Goal: Task Accomplishment & Management: Complete application form

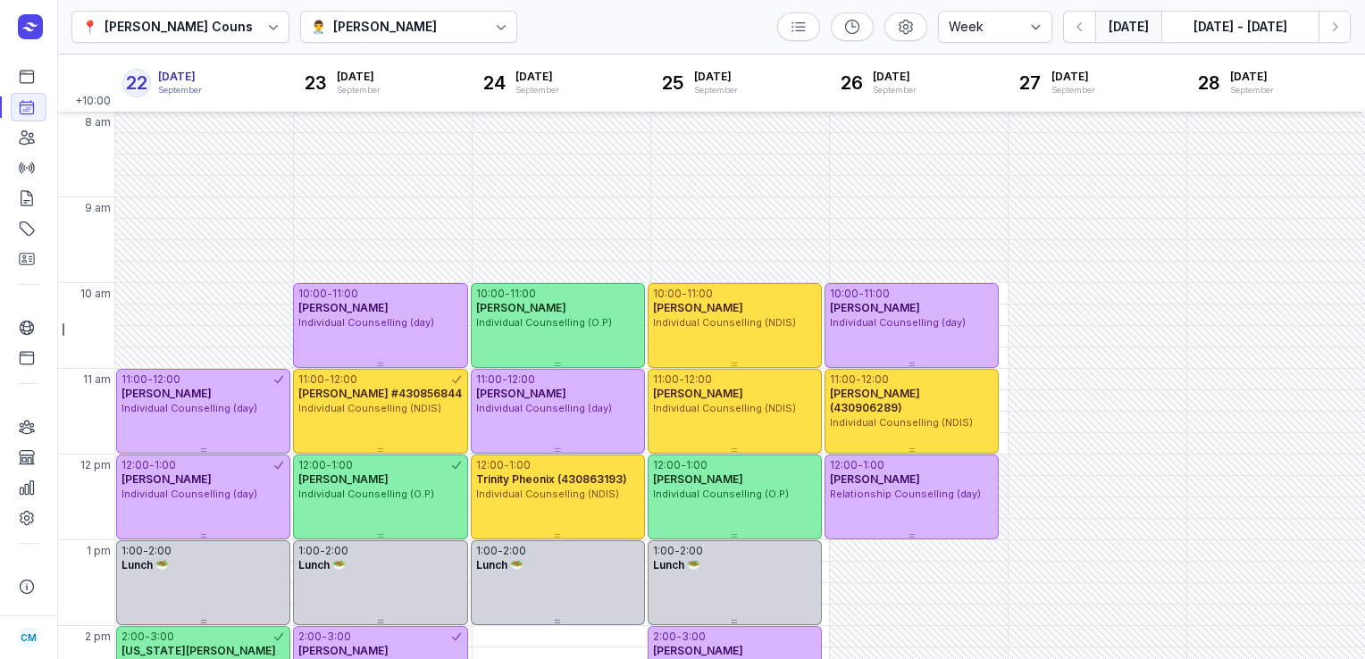
select select "week"
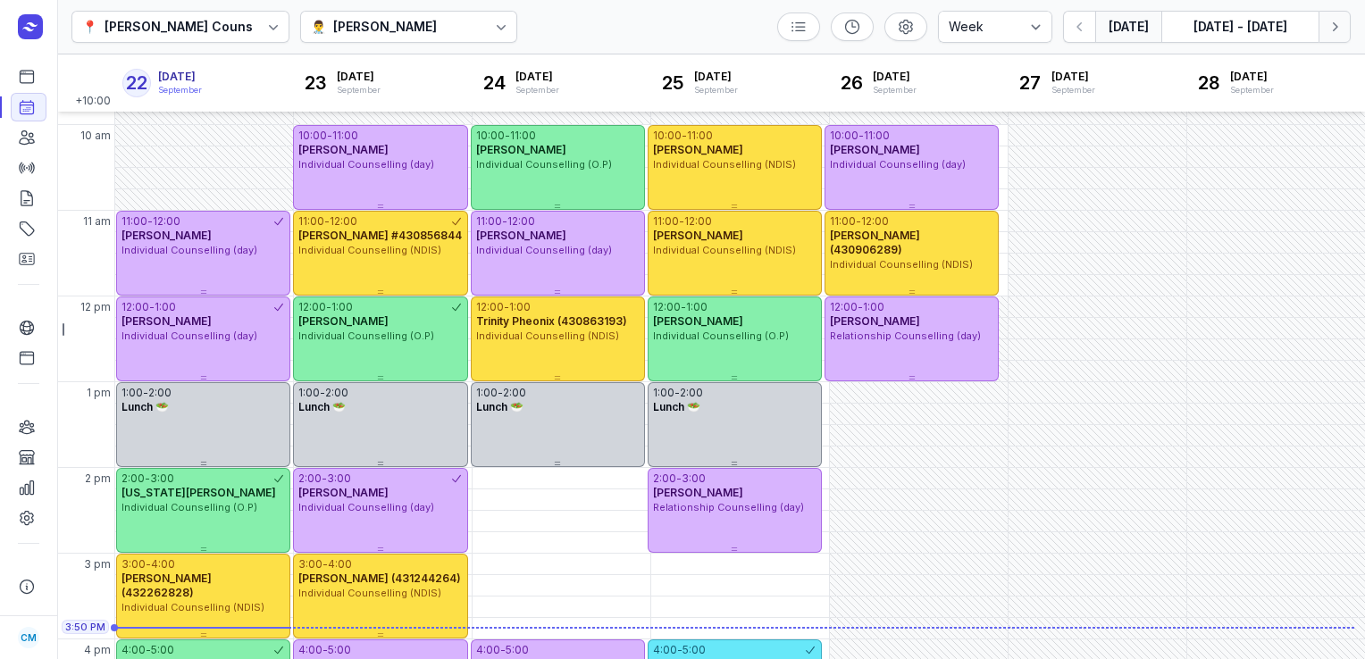
click at [1325, 36] on button "Next week" at bounding box center [1334, 27] width 32 height 32
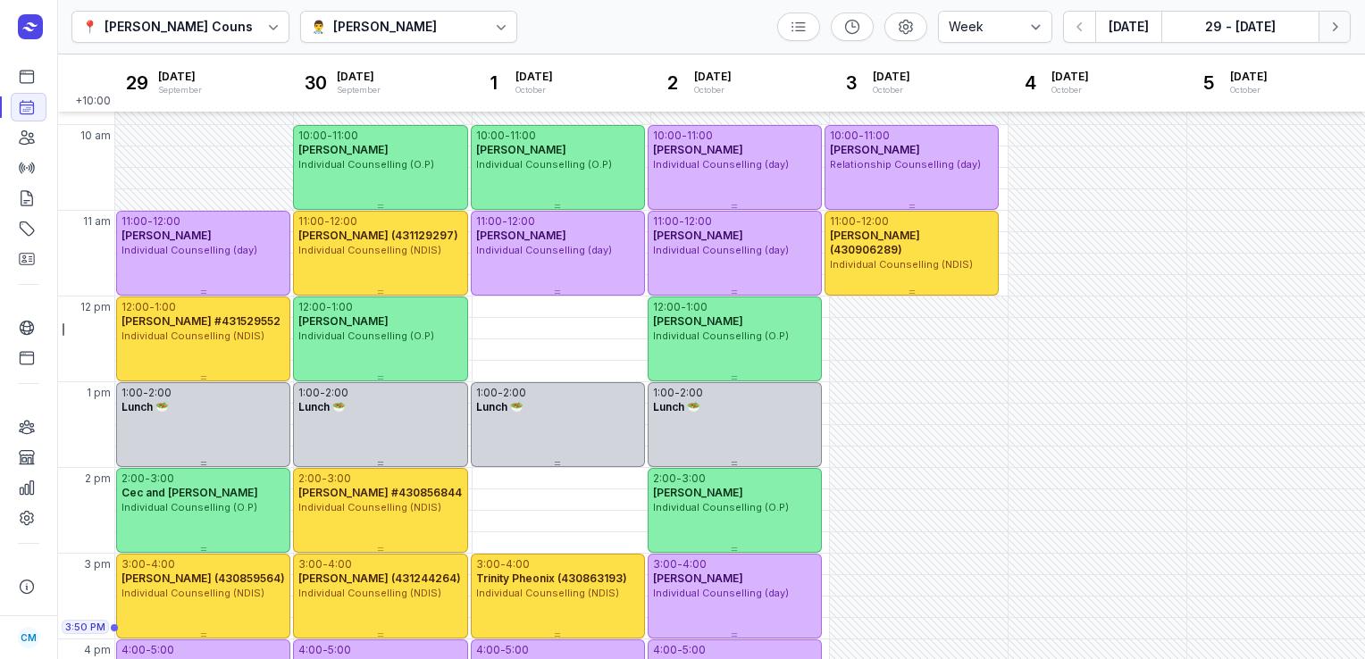
click at [1325, 36] on button "Next week" at bounding box center [1334, 27] width 32 height 32
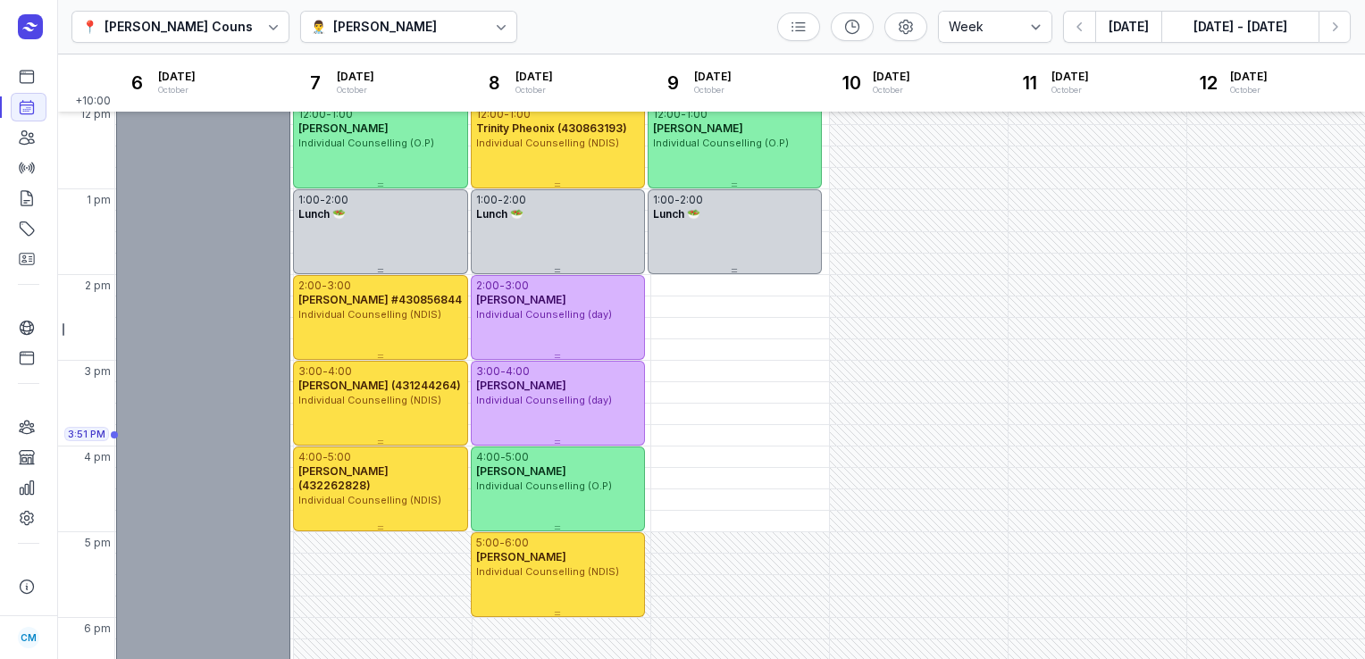
scroll to position [351, 0]
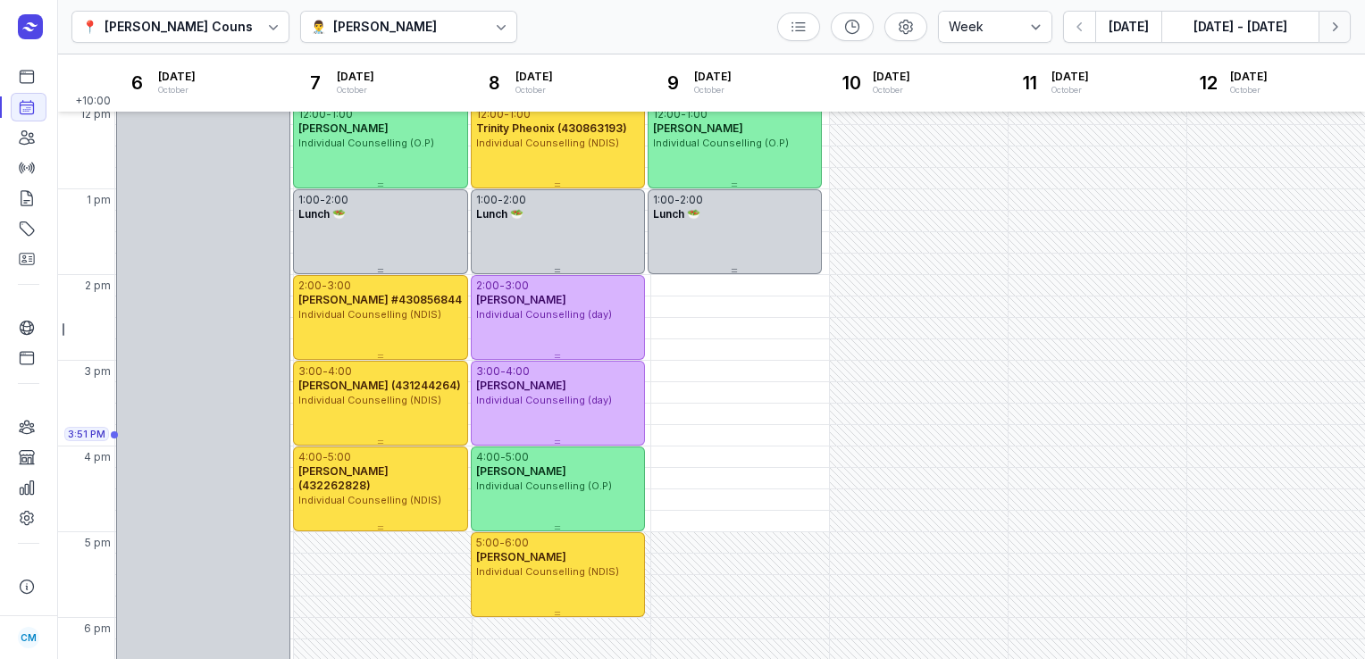
click at [1329, 30] on icon "button" at bounding box center [1334, 27] width 18 height 18
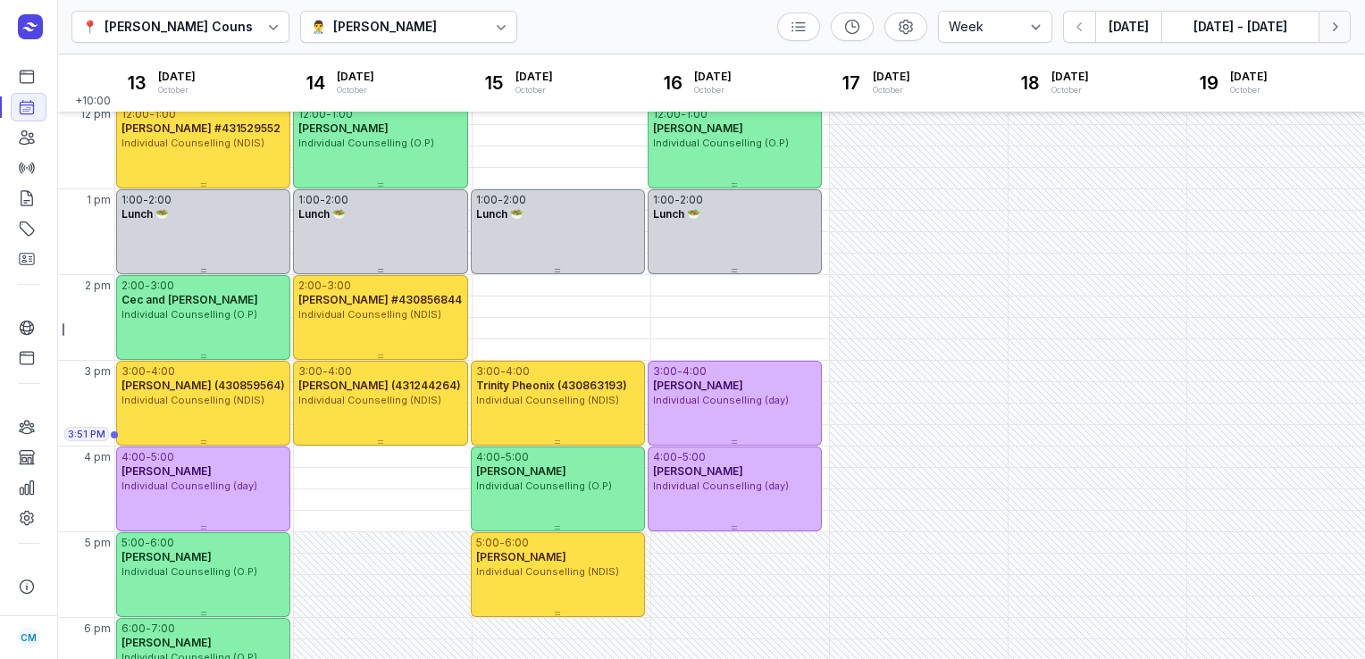
click at [1329, 30] on icon "button" at bounding box center [1334, 27] width 18 height 18
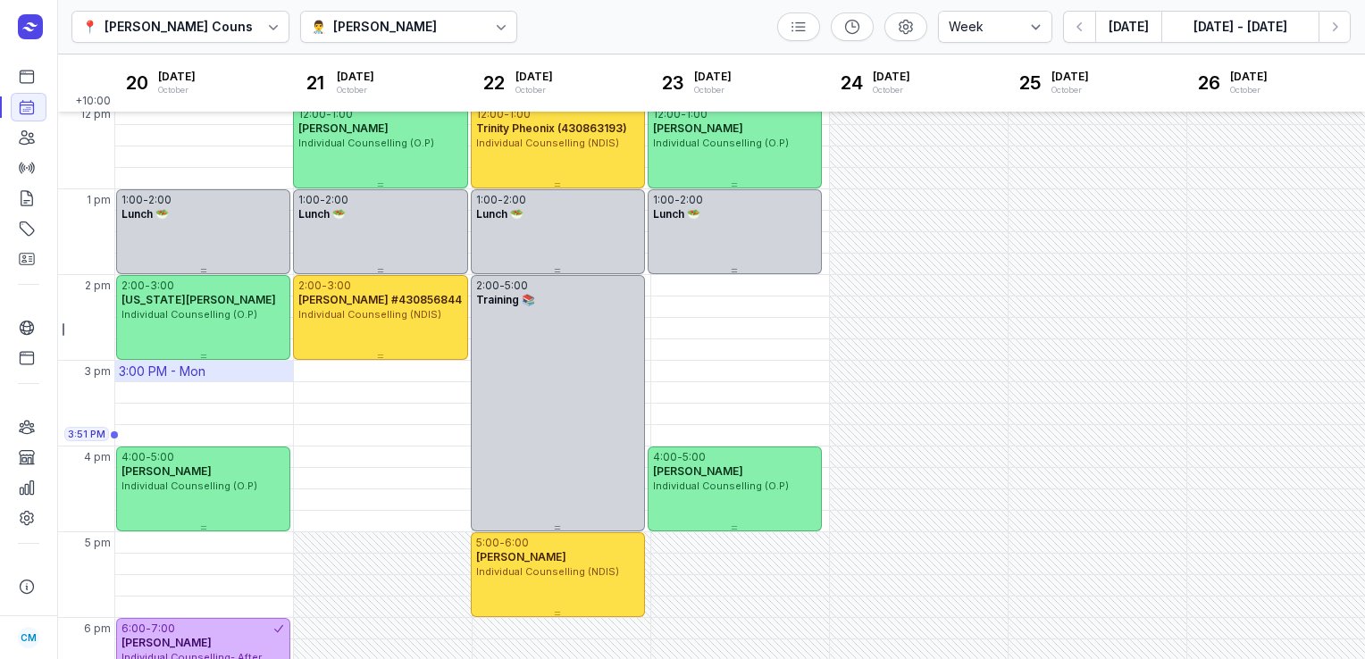
click at [183, 373] on div "3:00 PM - Mon" at bounding box center [162, 372] width 87 height 18
click at [225, 70] on div "20 [DATE] Mon October" at bounding box center [203, 82] width 179 height 57
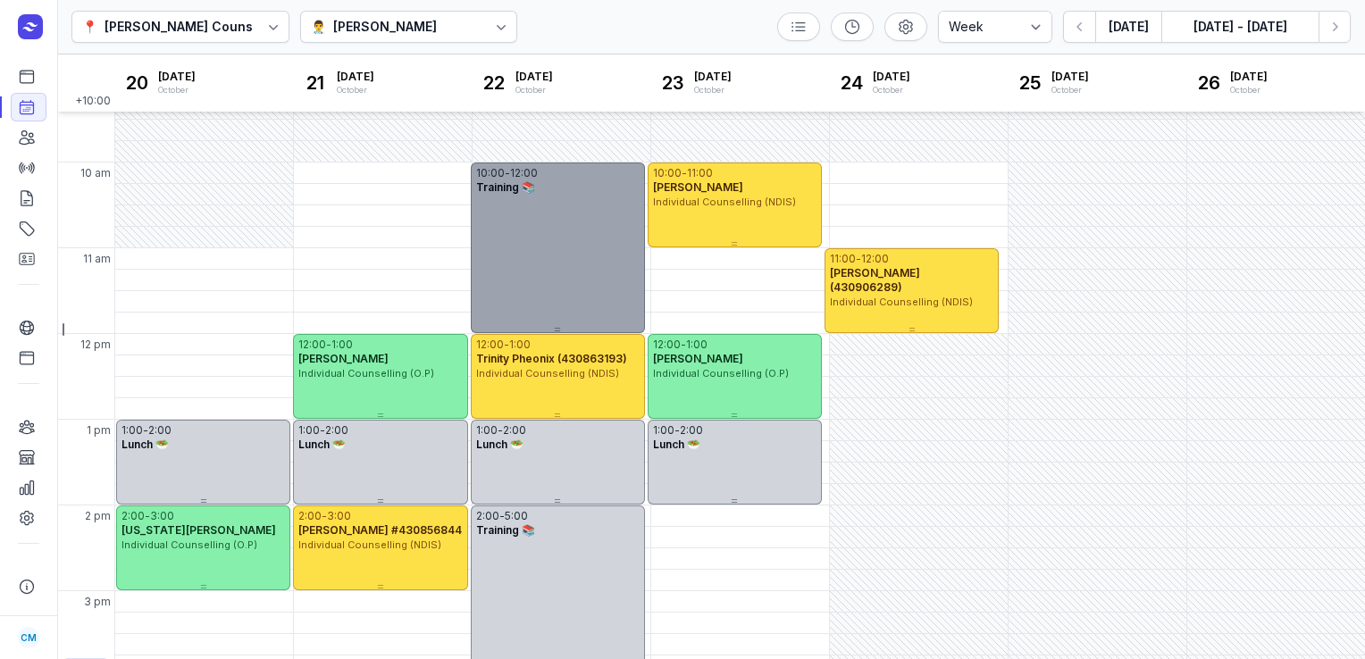
scroll to position [325, 0]
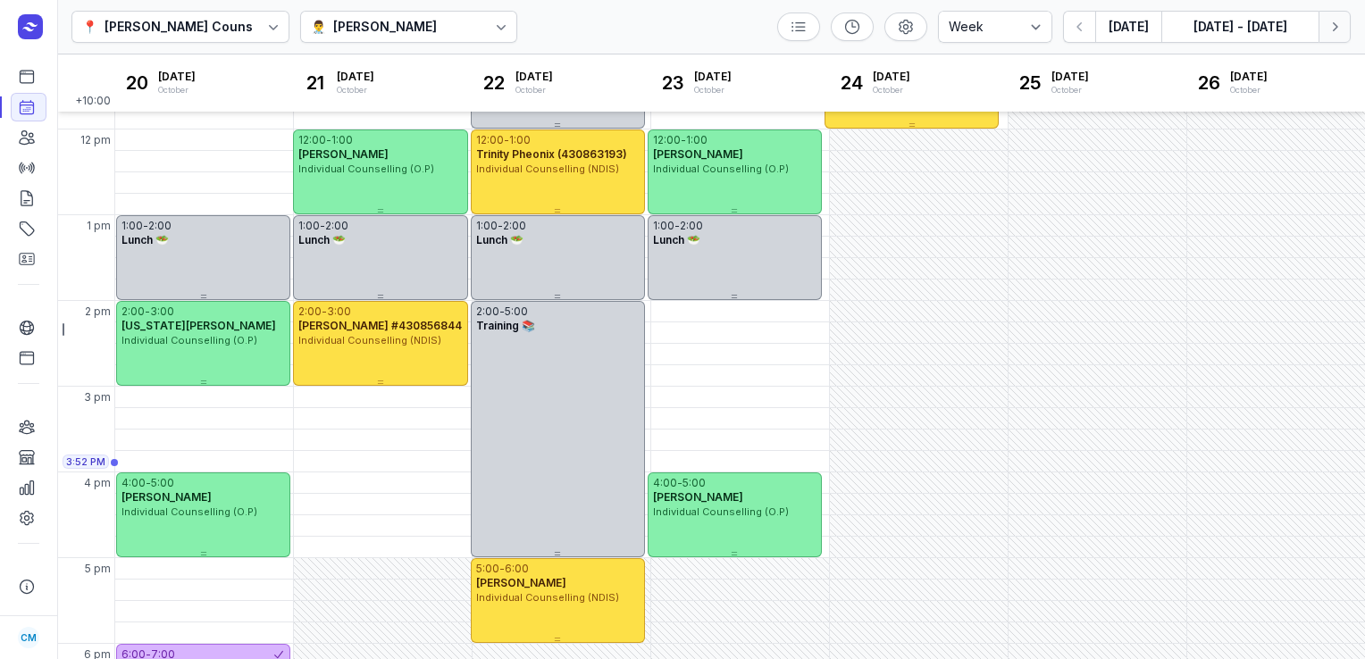
click at [1322, 30] on button "Next week" at bounding box center [1334, 27] width 32 height 32
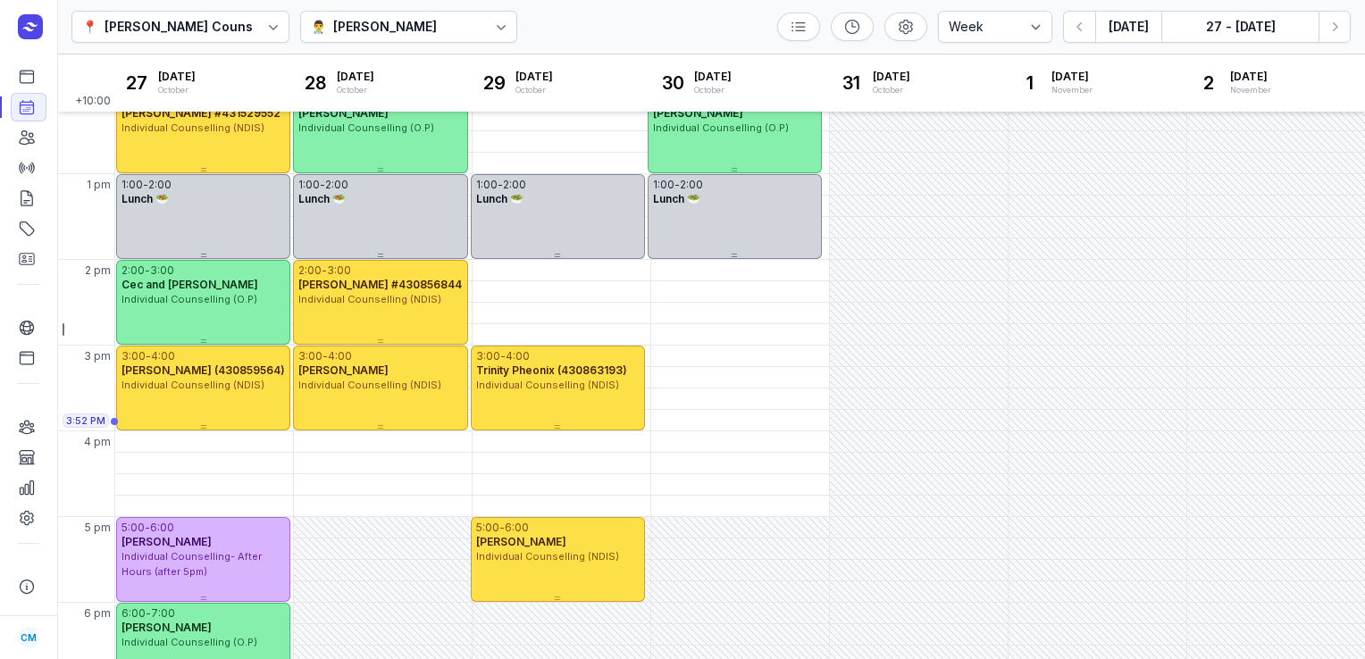
scroll to position [389, 0]
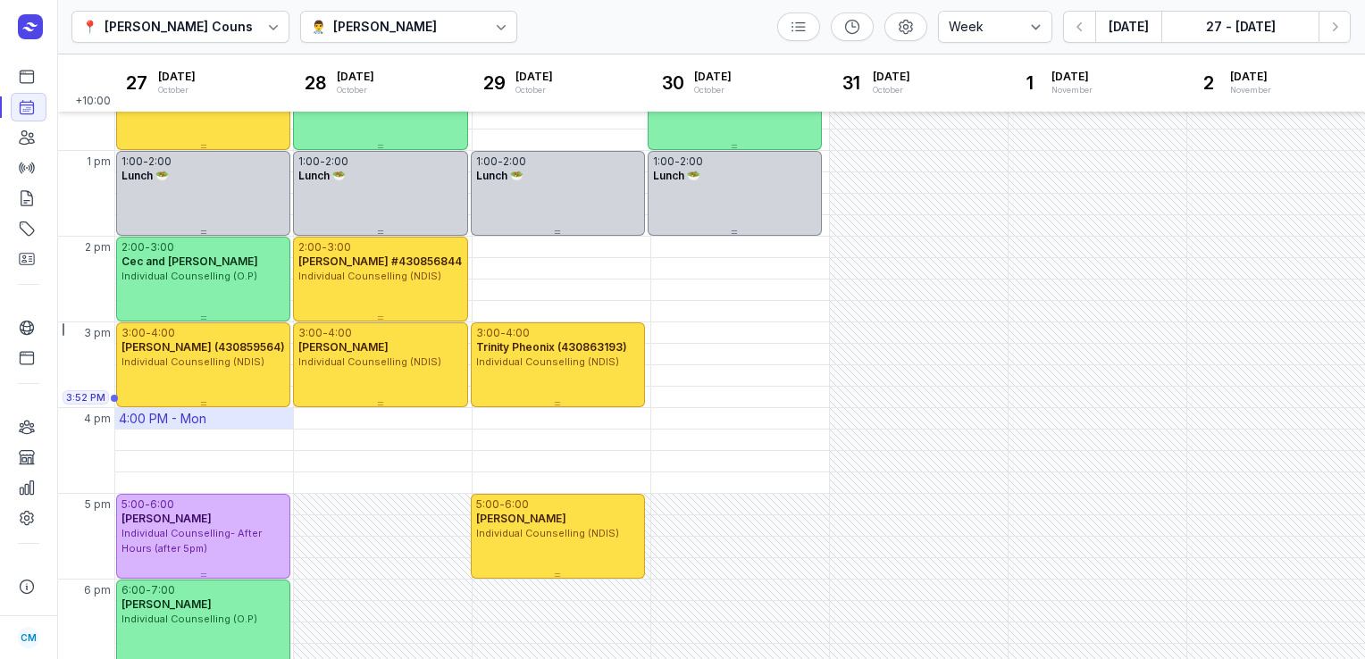
click at [179, 427] on div "4:00 PM - Mon" at bounding box center [204, 418] width 178 height 21
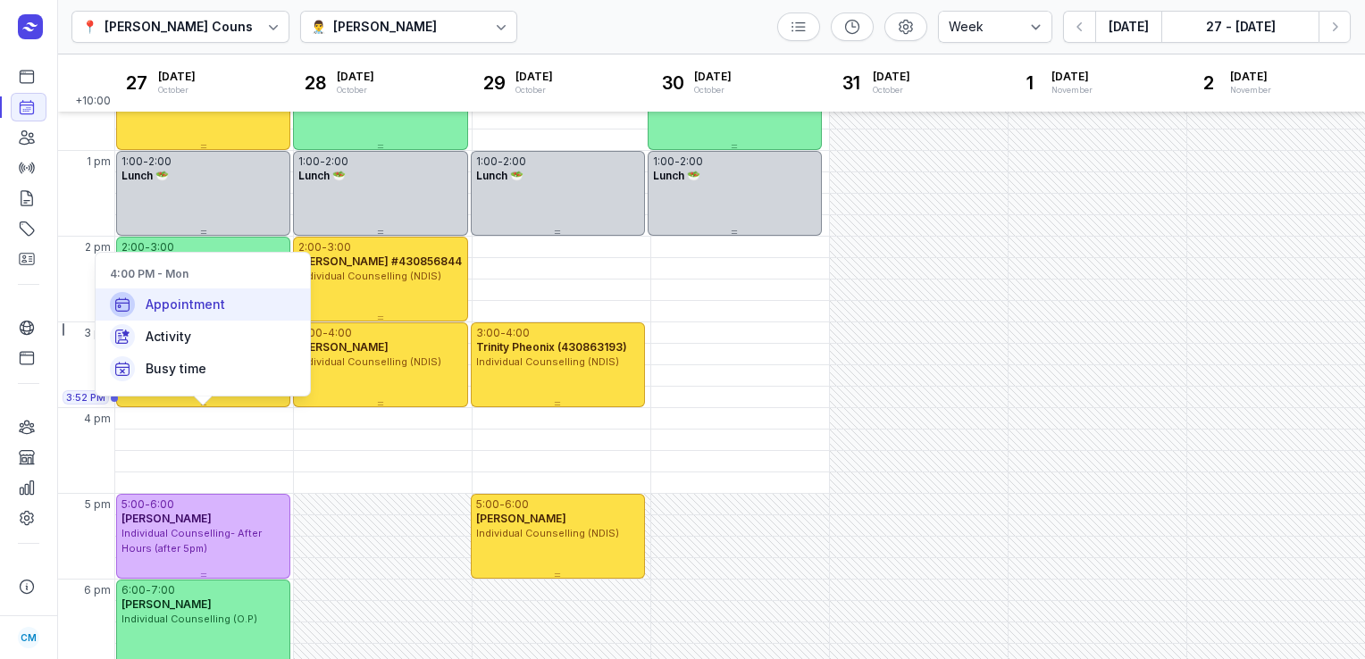
click at [211, 316] on div "Appointment" at bounding box center [203, 304] width 214 height 32
select select
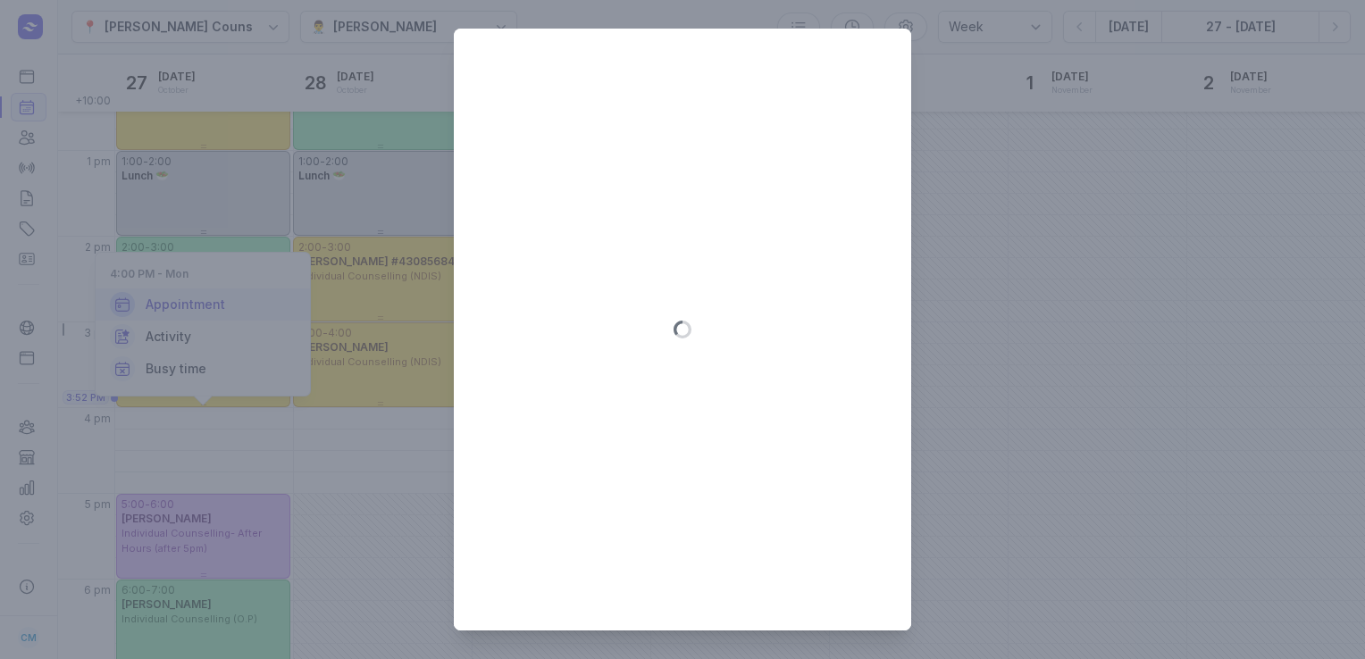
type input "[DATE]"
select select "16:00"
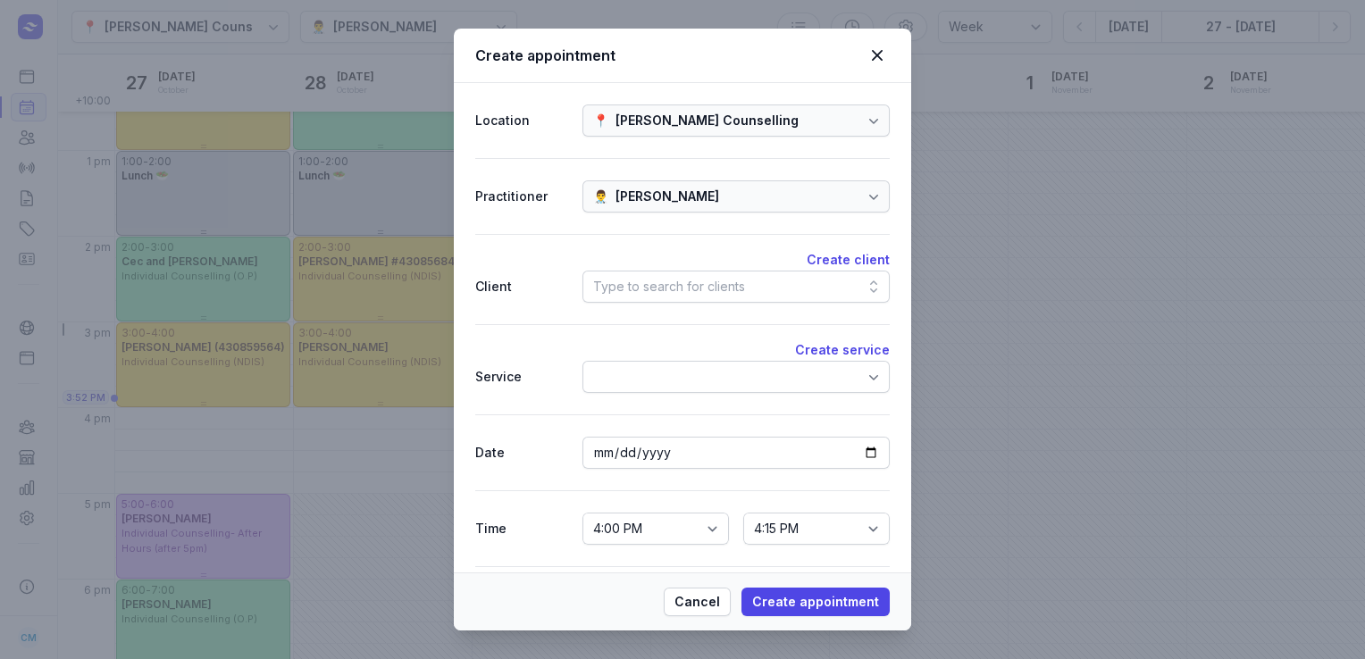
click at [682, 291] on div "Type to search for clients" at bounding box center [669, 286] width 152 height 21
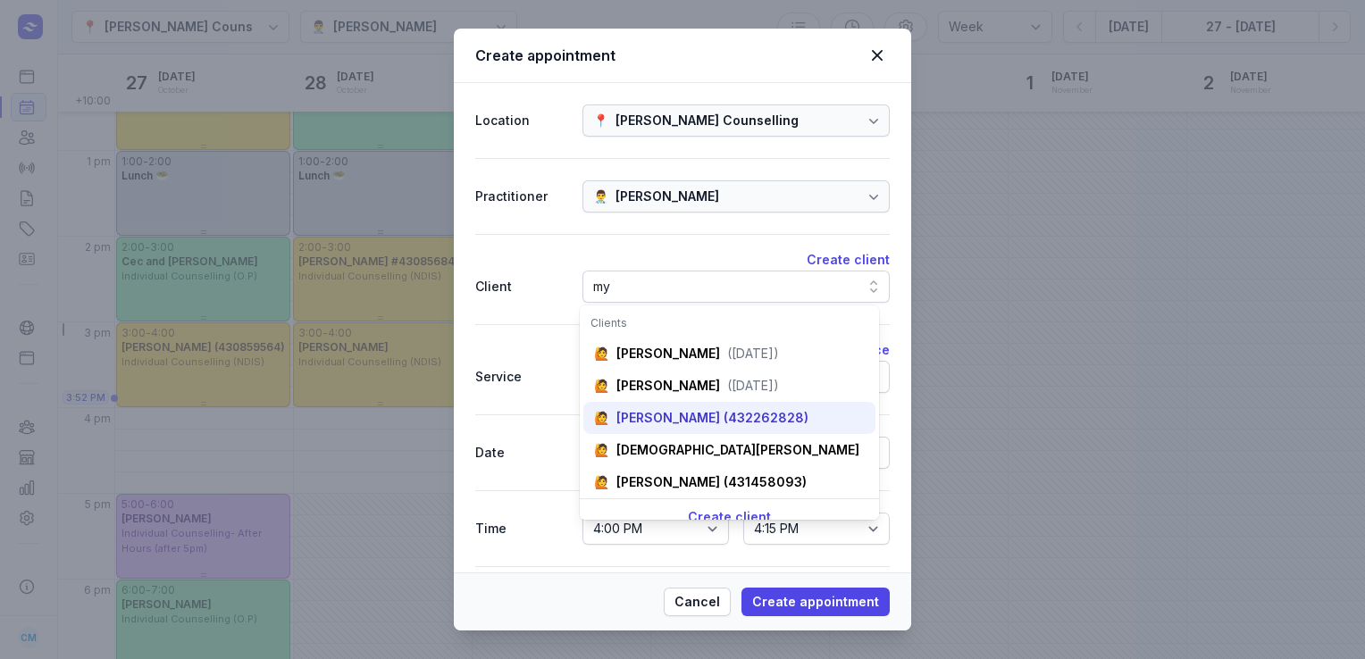
type input "my"
click at [679, 420] on div "[PERSON_NAME] (432262828)" at bounding box center [712, 418] width 192 height 18
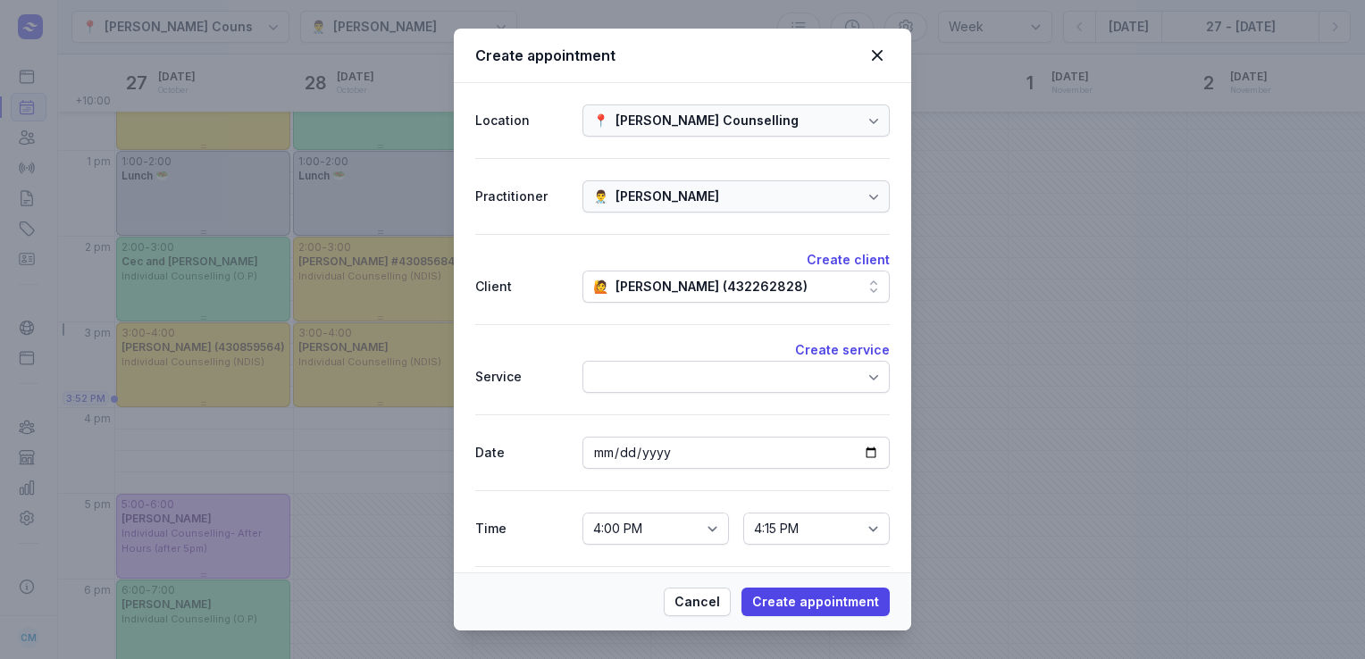
click at [667, 368] on div at bounding box center [735, 377] width 307 height 32
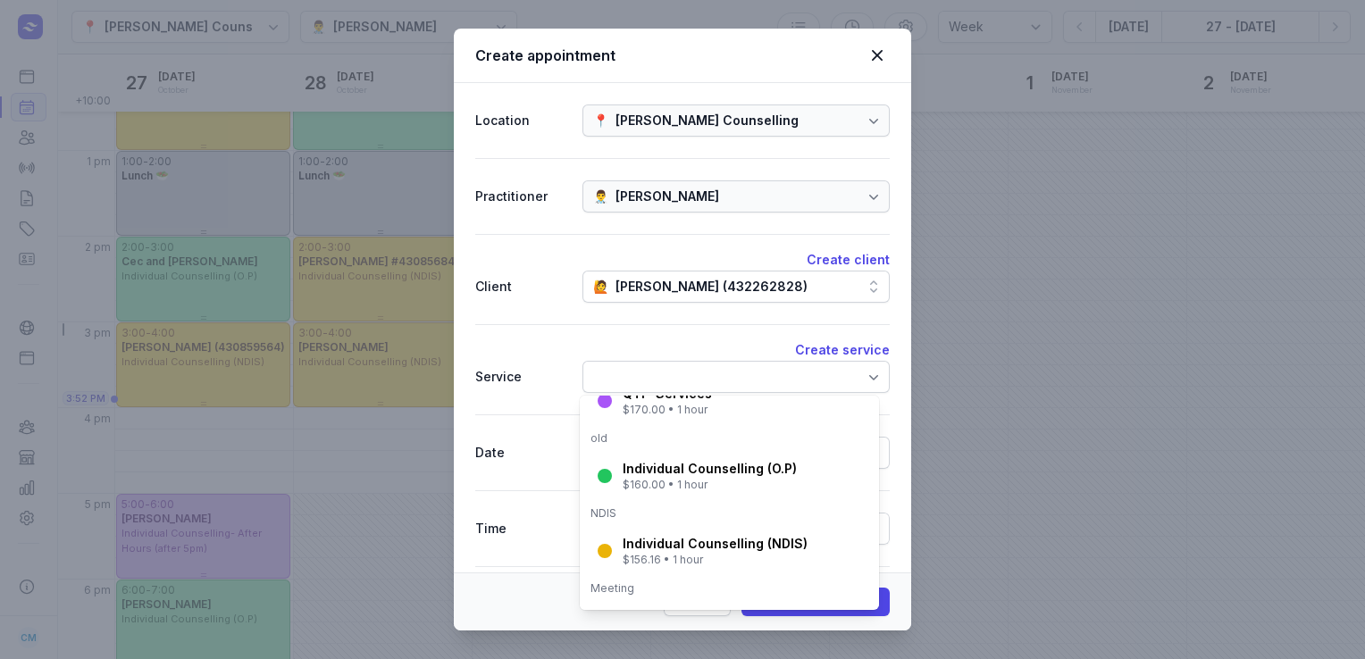
scroll to position [286, 0]
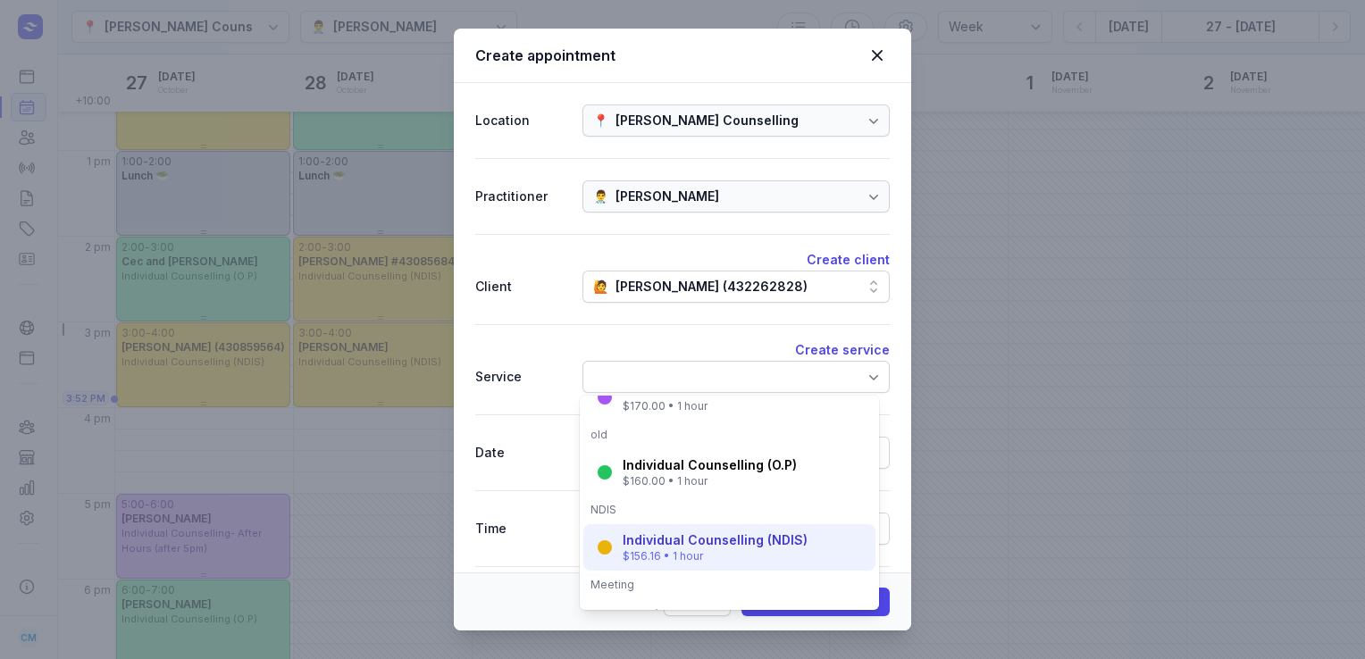
click at [676, 547] on div "Individual Counselling (NDIS)" at bounding box center [714, 540] width 185 height 18
select select "17:00"
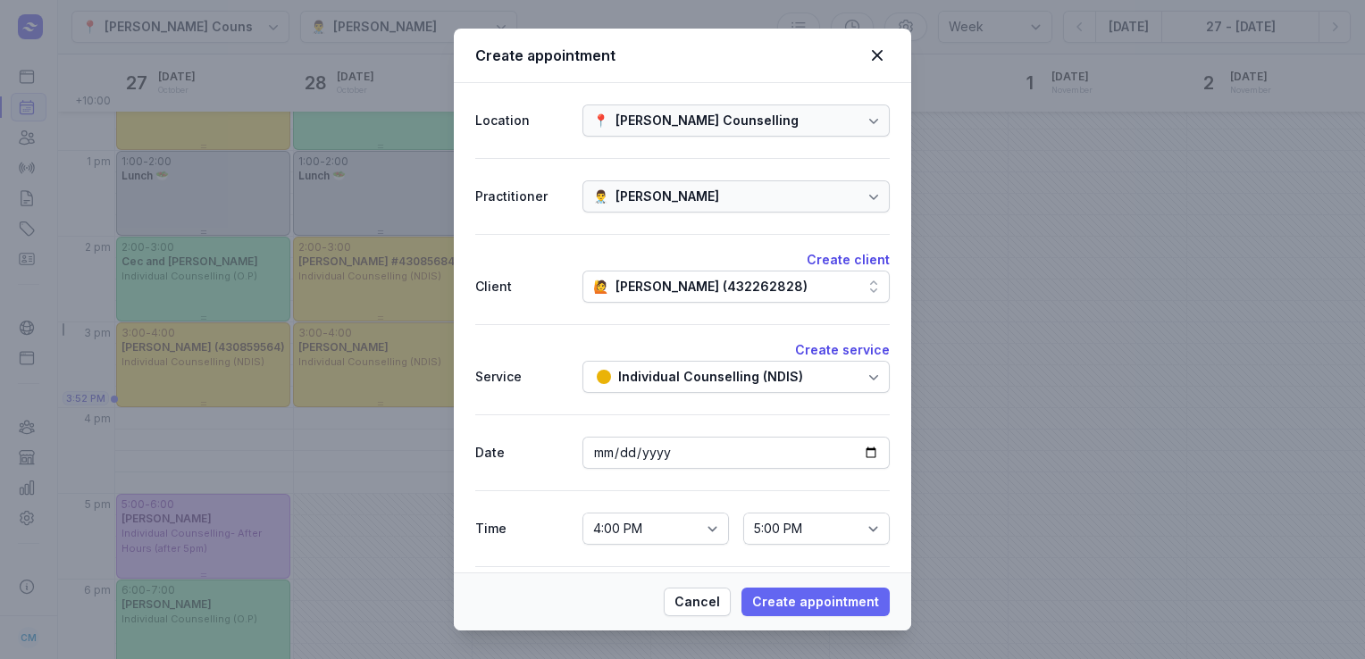
click at [814, 611] on span "Create appointment" at bounding box center [815, 601] width 127 height 21
select select
